Goal: Task Accomplishment & Management: Manage account settings

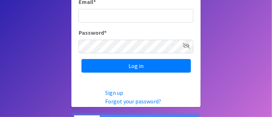
scroll to position [72, 0]
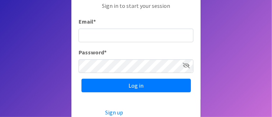
scroll to position [58, 0]
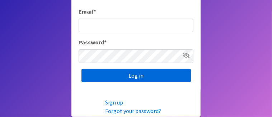
type input "[EMAIL_ADDRESS][DOMAIN_NAME]"
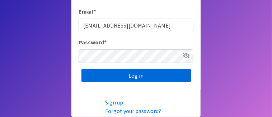
click at [136, 76] on input "Log in" at bounding box center [137, 76] width 110 height 14
